Goal: Use online tool/utility: Utilize a website feature to perform a specific function

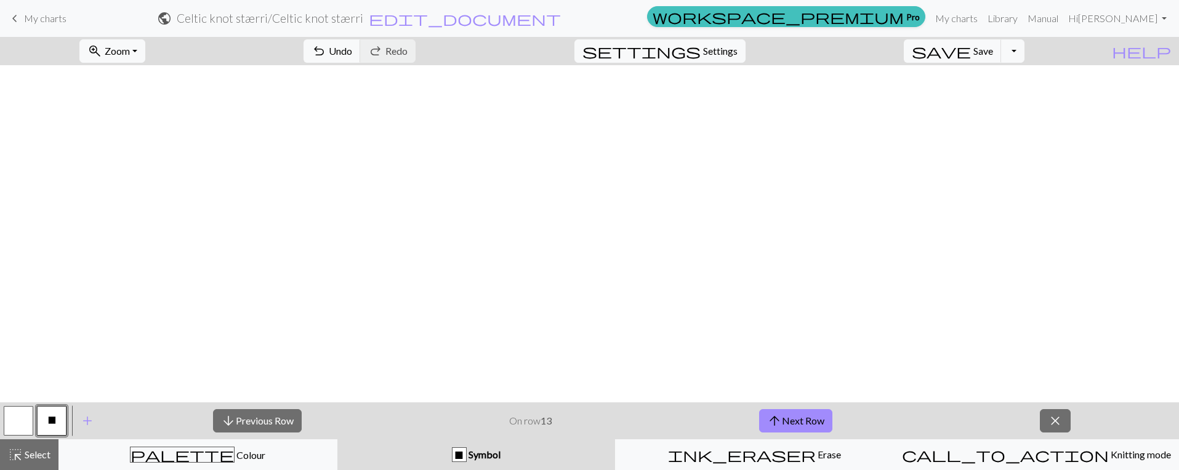
scroll to position [830, 12]
click at [814, 422] on button "arrow_upward Next Row" at bounding box center [795, 420] width 73 height 23
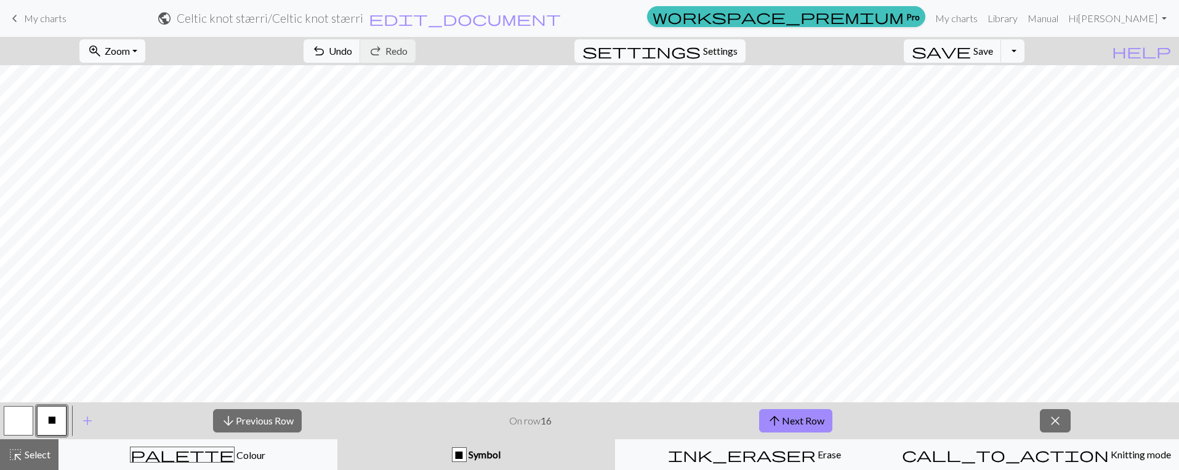
click at [145, 50] on button "zoom_in Zoom Zoom" at bounding box center [112, 50] width 66 height 23
click at [132, 101] on button "Fit width" at bounding box center [128, 98] width 97 height 20
click at [1063, 420] on button "close" at bounding box center [1055, 420] width 31 height 23
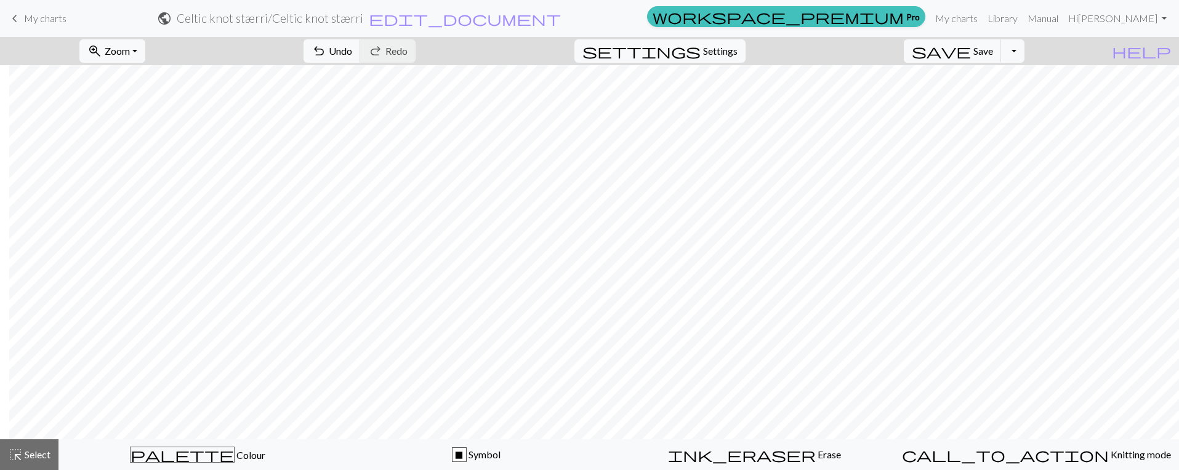
scroll to position [632, 9]
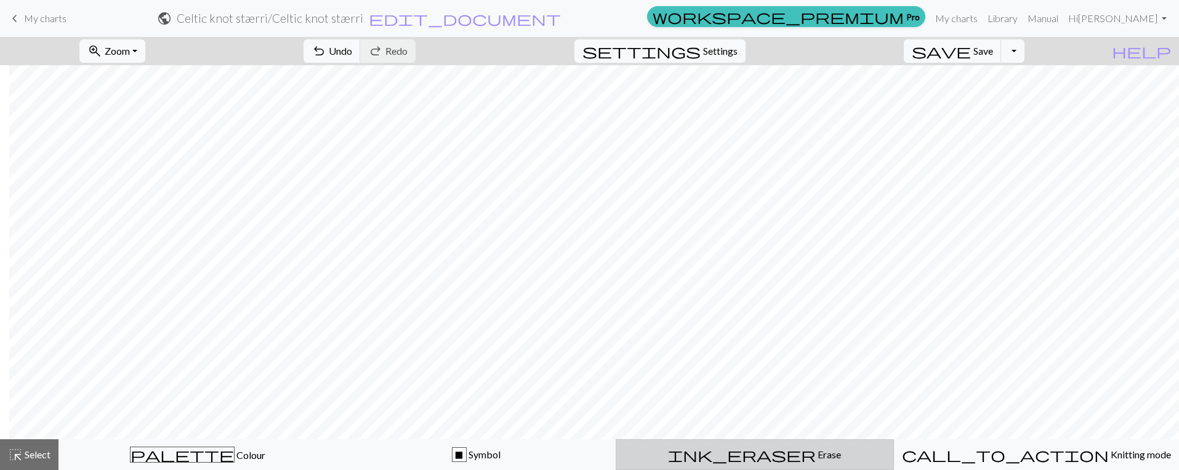
click at [781, 458] on div "ink_eraser Erase Erase" at bounding box center [755, 455] width 262 height 15
click at [726, 54] on span "Settings" at bounding box center [720, 51] width 34 height 15
select select "aran"
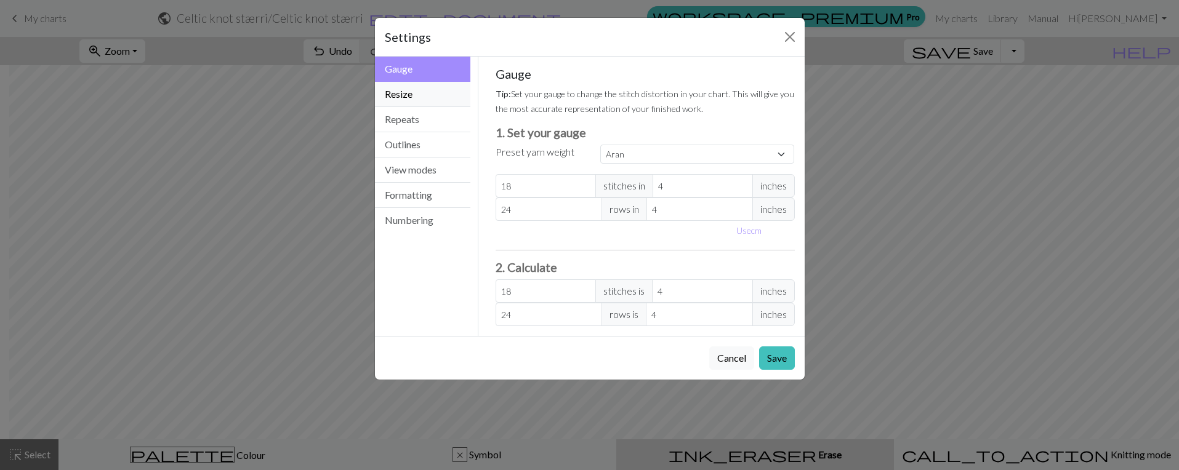
click at [407, 96] on button "Resize" at bounding box center [423, 94] width 96 height 25
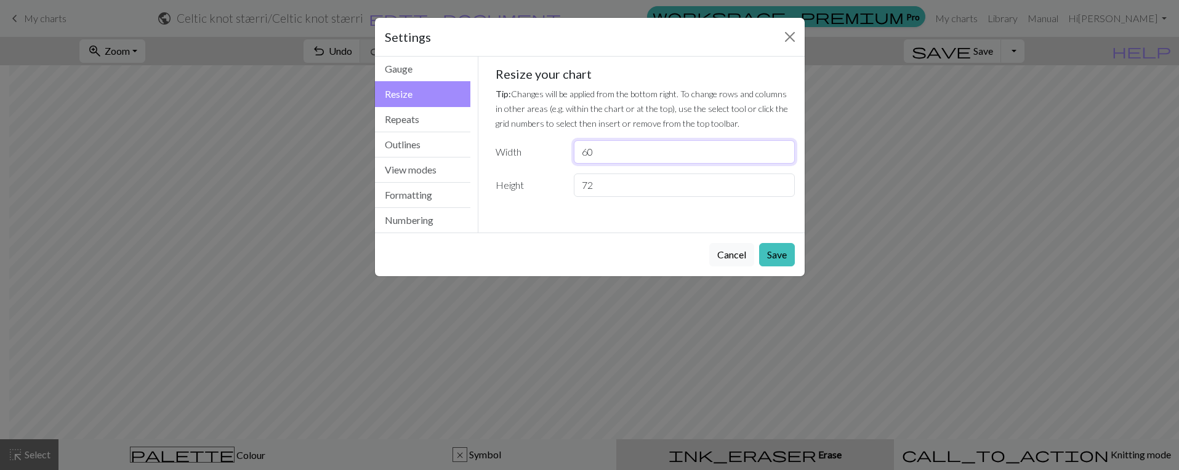
click at [593, 148] on input "60" at bounding box center [684, 151] width 220 height 23
type input "6"
type input "58"
click at [730, 255] on button "Cancel" at bounding box center [731, 254] width 45 height 23
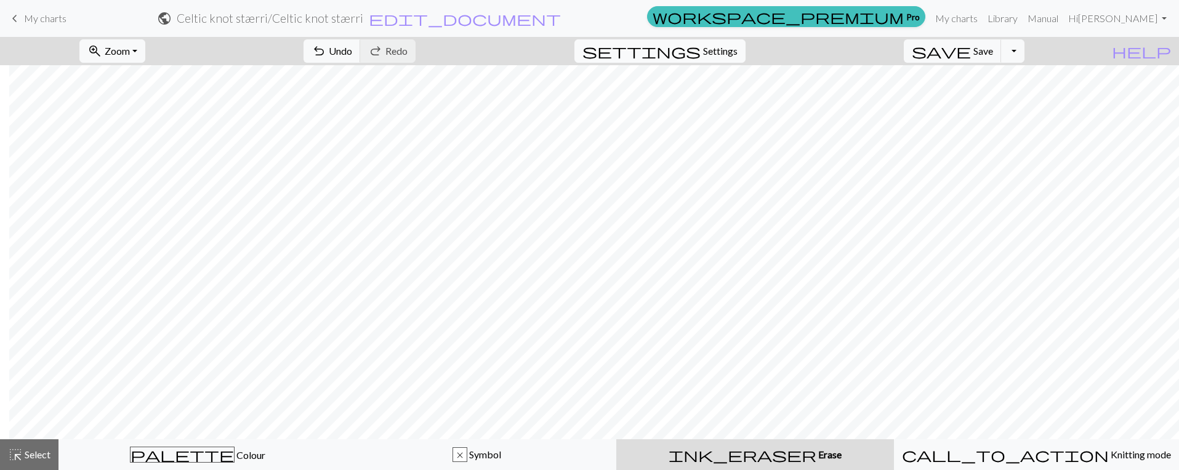
click at [701, 47] on span "settings" at bounding box center [641, 50] width 118 height 17
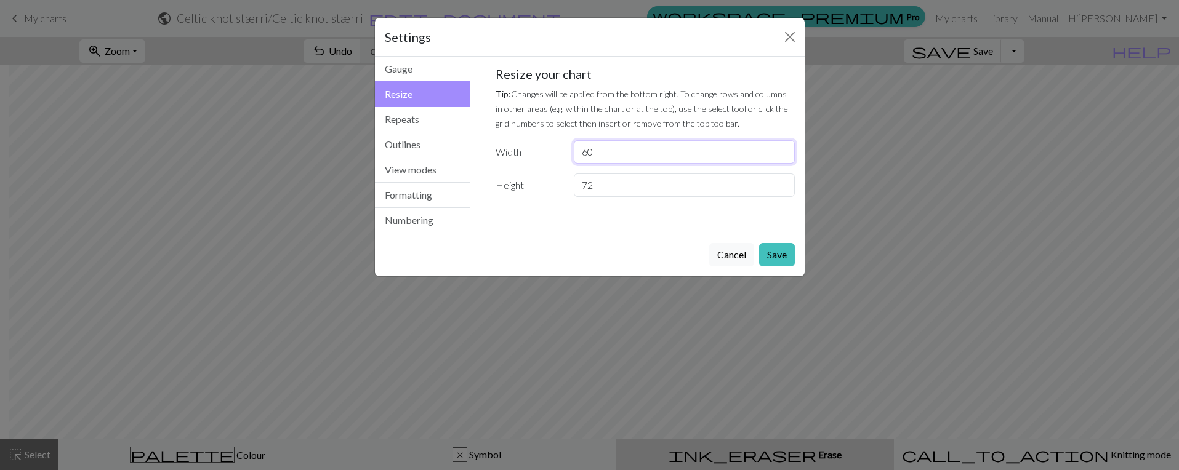
click at [601, 150] on input "60" at bounding box center [684, 151] width 220 height 23
type input "6"
type input "48"
click at [778, 256] on button "Save" at bounding box center [777, 254] width 36 height 23
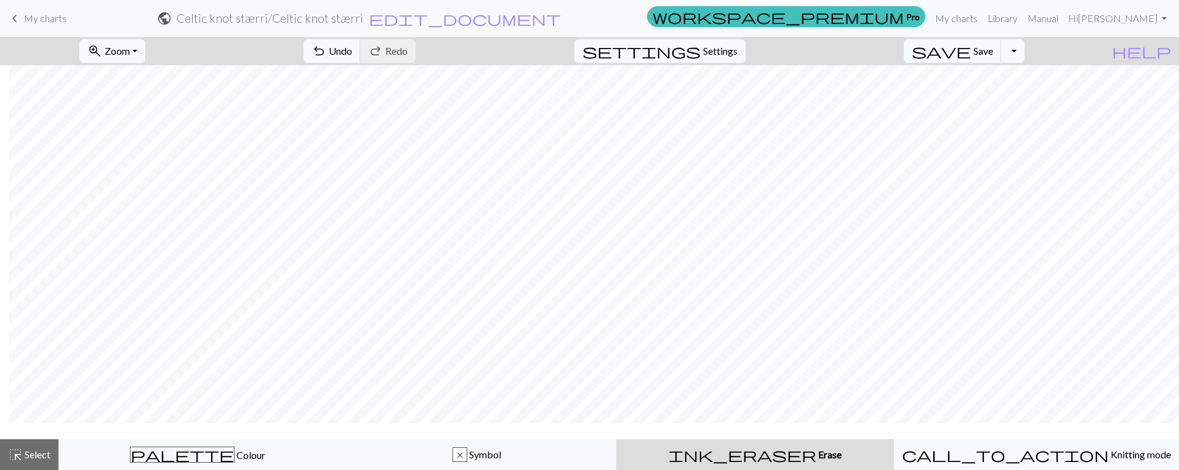
scroll to position [570, 9]
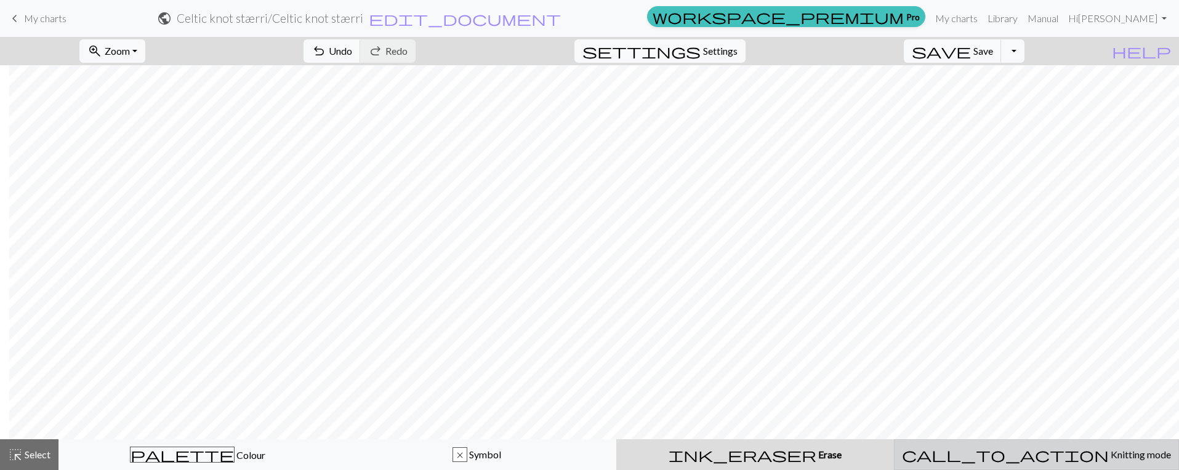
click at [1028, 461] on div "call_to_action Knitting mode Knitting mode" at bounding box center [1036, 455] width 269 height 15
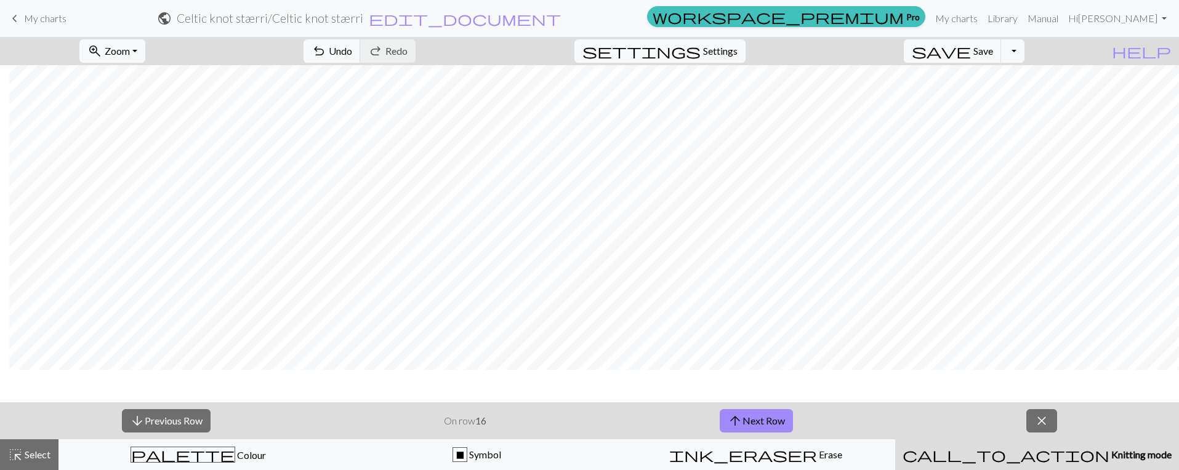
scroll to position [508, 9]
click at [776, 422] on button "arrow_upward Next Row" at bounding box center [756, 420] width 73 height 23
click at [145, 47] on button "zoom_in Zoom Zoom" at bounding box center [112, 50] width 66 height 23
click at [142, 99] on button "Fit width" at bounding box center [128, 98] width 97 height 20
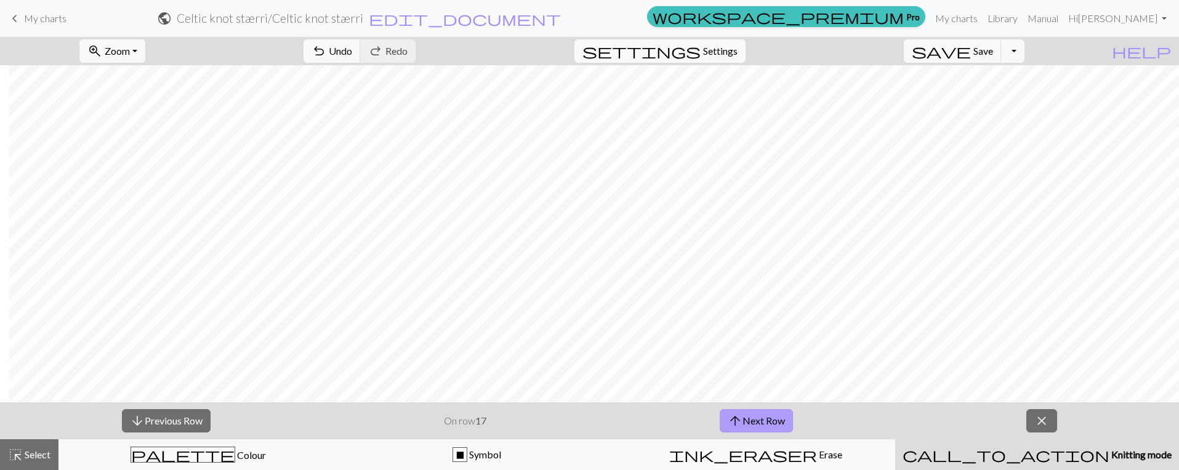
click at [763, 428] on button "arrow_upward Next Row" at bounding box center [756, 420] width 73 height 23
click at [776, 419] on button "arrow_upward Next Row" at bounding box center [756, 420] width 73 height 23
click at [776, 424] on button "arrow_upward Next Row" at bounding box center [756, 420] width 73 height 23
click at [769, 418] on button "arrow_upward Next Row" at bounding box center [756, 420] width 73 height 23
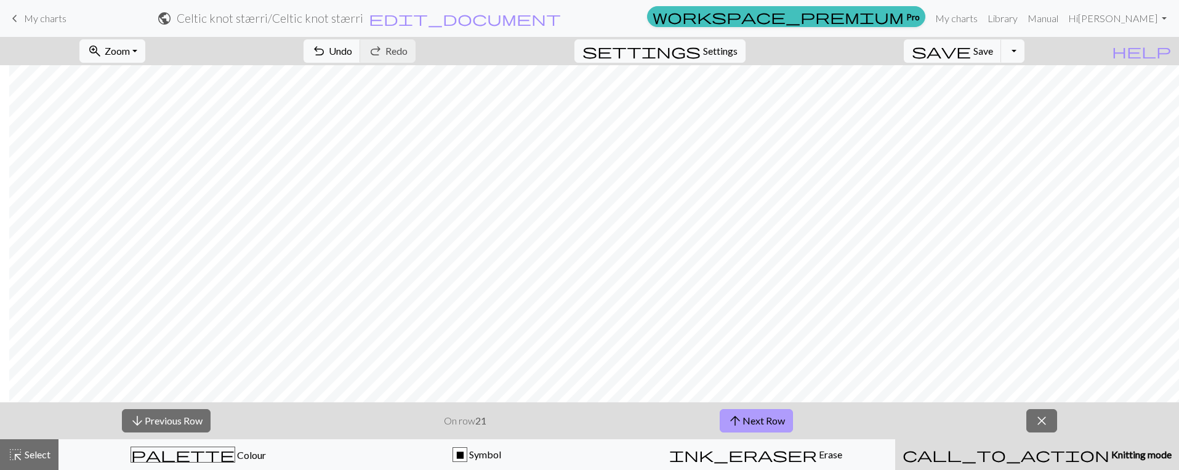
click at [765, 424] on button "arrow_upward Next Row" at bounding box center [756, 420] width 73 height 23
click at [762, 423] on button "arrow_upward Next Row" at bounding box center [756, 420] width 73 height 23
click at [780, 419] on button "arrow_upward Next Row" at bounding box center [756, 420] width 73 height 23
click at [766, 422] on button "arrow_upward Next Row" at bounding box center [756, 420] width 73 height 23
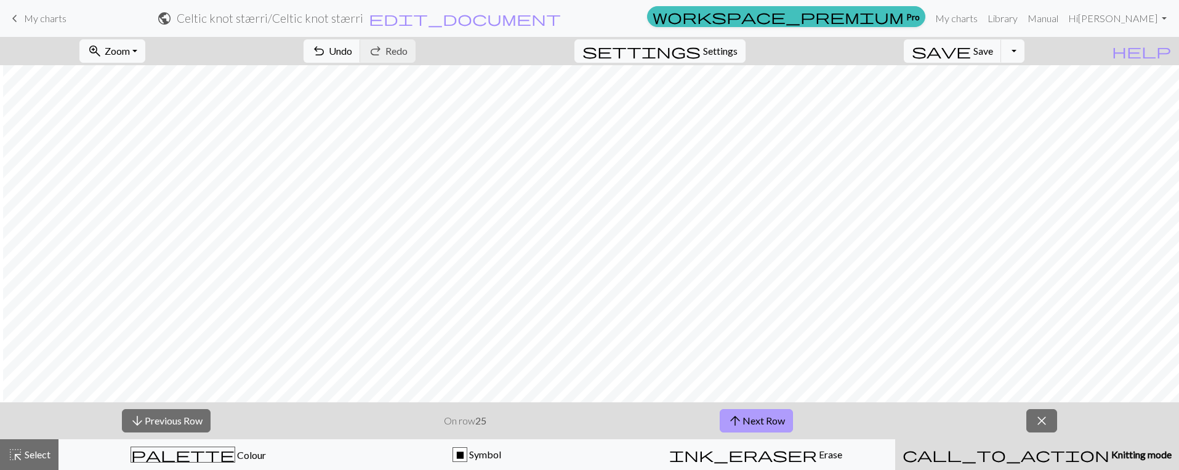
click at [766, 427] on button "arrow_upward Next Row" at bounding box center [756, 420] width 73 height 23
